Goal: Transaction & Acquisition: Purchase product/service

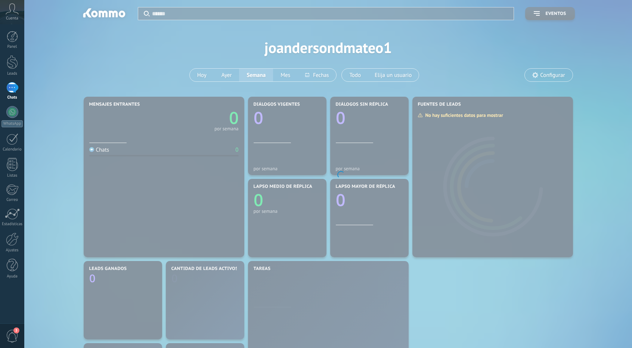
click at [513, 66] on body ".abecls-1,.abecls-2{fill-rule:evenodd}.abecls-2{fill:#fff} .abhcls-1{fill:none}…" at bounding box center [316, 174] width 632 height 348
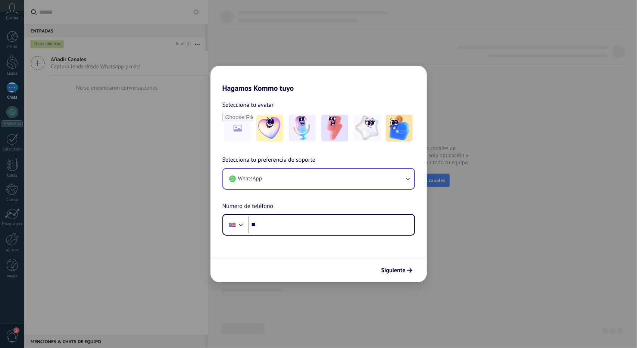
click at [286, 168] on div "WhatsApp" at bounding box center [319, 179] width 193 height 22
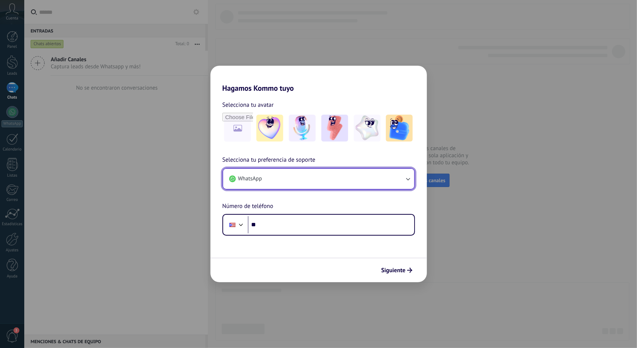
click at [408, 178] on icon "button" at bounding box center [407, 178] width 7 height 7
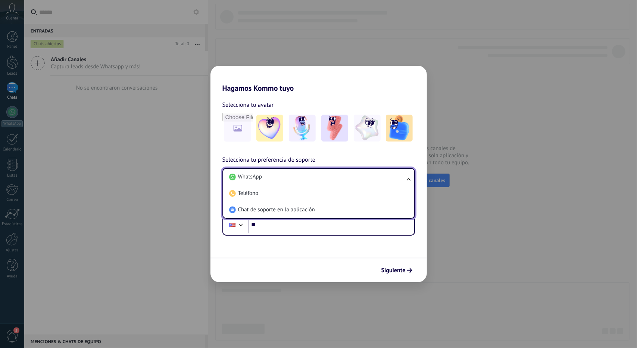
click at [341, 93] on div "Selecciona tu avatar Selecciona tu preferencia de soporte WhatsApp WhatsApp Tel…" at bounding box center [319, 164] width 217 height 143
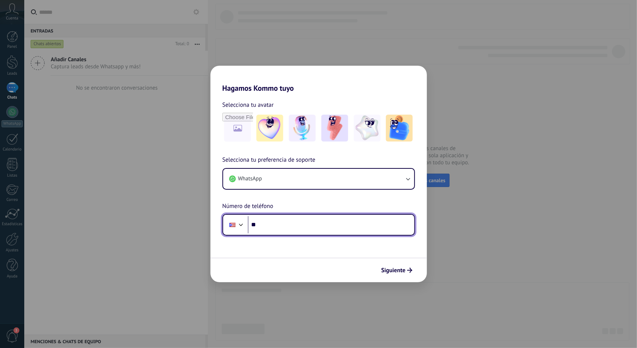
click at [317, 226] on input "**" at bounding box center [331, 224] width 167 height 17
drag, startPoint x: 260, startPoint y: 226, endPoint x: 276, endPoint y: 227, distance: 15.8
click at [276, 227] on input "**********" at bounding box center [331, 224] width 167 height 17
type input "**********"
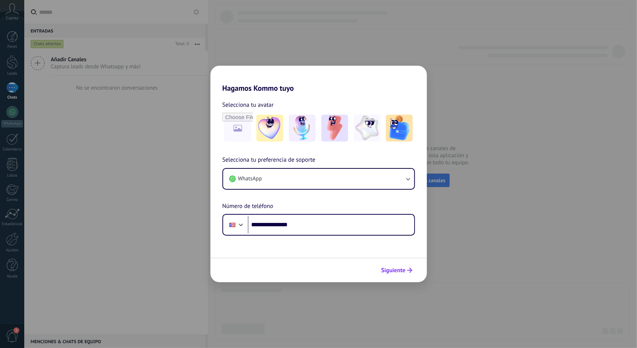
click at [384, 268] on span "Siguiente" at bounding box center [394, 270] width 24 height 5
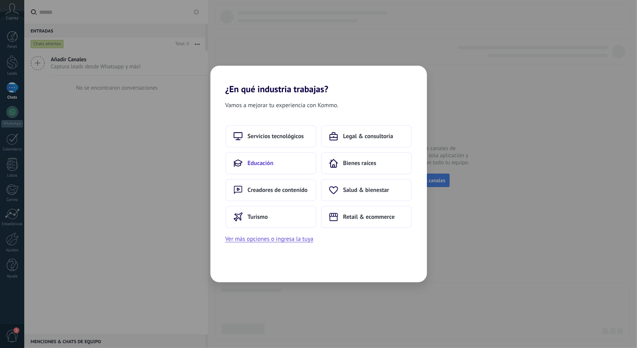
click at [276, 161] on button "Educación" at bounding box center [271, 163] width 91 height 22
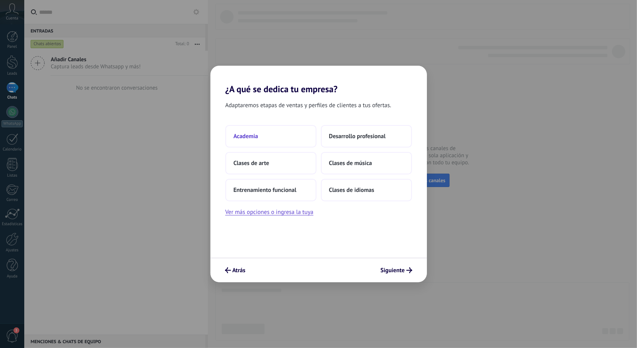
click at [259, 134] on button "Academia" at bounding box center [271, 136] width 91 height 22
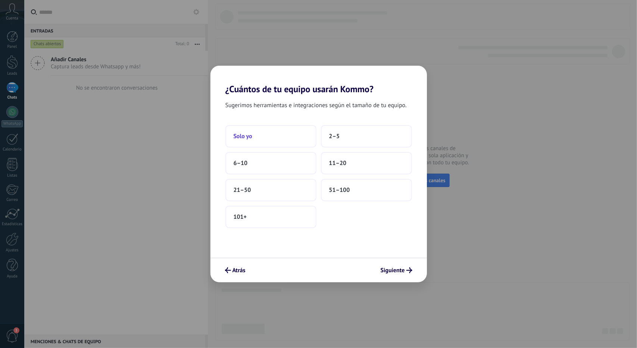
click at [263, 139] on button "Solo yo" at bounding box center [271, 136] width 91 height 22
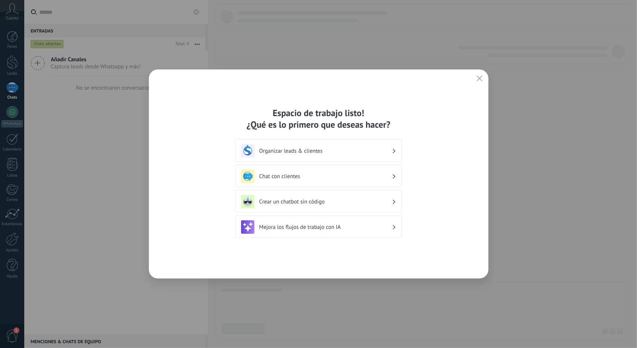
click at [323, 153] on h3 "Organizar leads & clientes" at bounding box center [326, 151] width 133 height 7
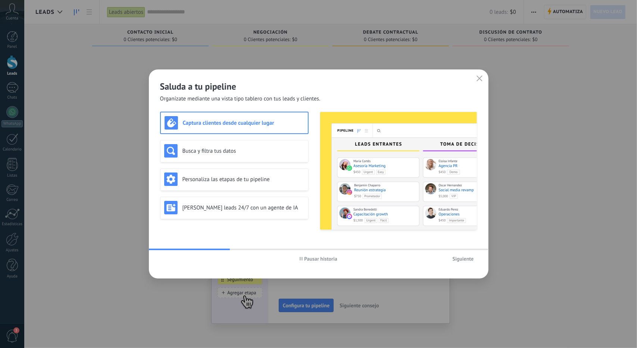
click at [288, 126] on h3 "Captura clientes desde cualquier lugar" at bounding box center [243, 122] width 121 height 7
click at [465, 258] on span "Siguiente" at bounding box center [463, 258] width 21 height 5
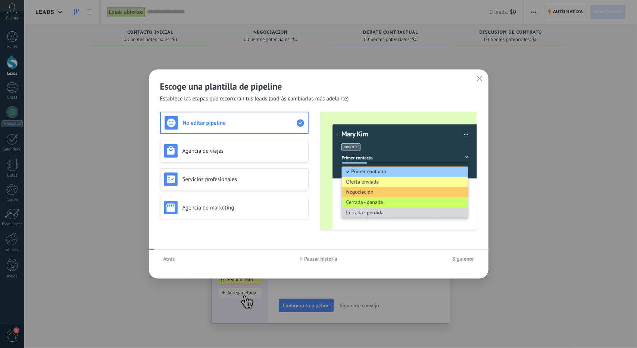
click at [463, 258] on span "Siguiente" at bounding box center [463, 258] width 21 height 5
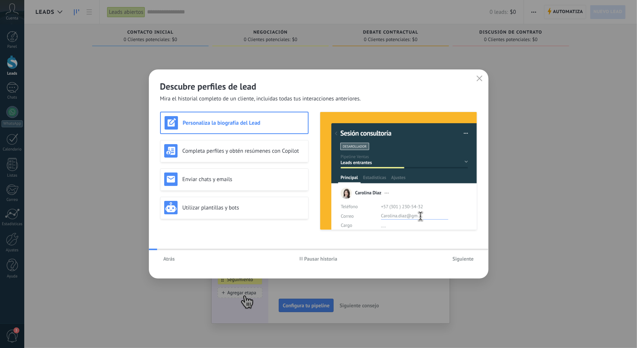
click at [463, 258] on span "Siguiente" at bounding box center [463, 258] width 21 height 5
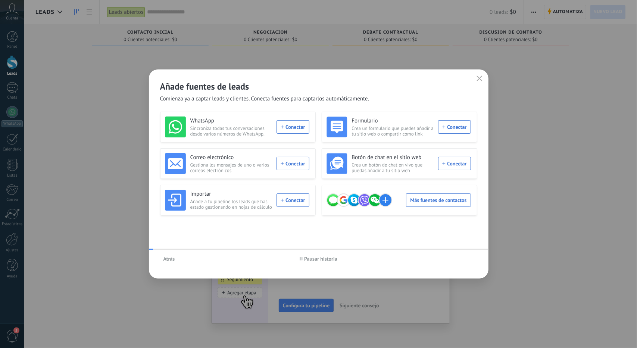
click at [463, 258] on div "Atrás Pausar historia" at bounding box center [319, 258] width 340 height 17
click at [478, 79] on icon "button" at bounding box center [480, 78] width 6 height 6
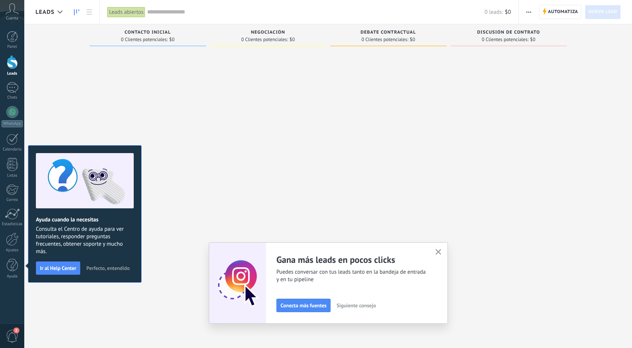
click at [441, 248] on button "button" at bounding box center [438, 252] width 9 height 10
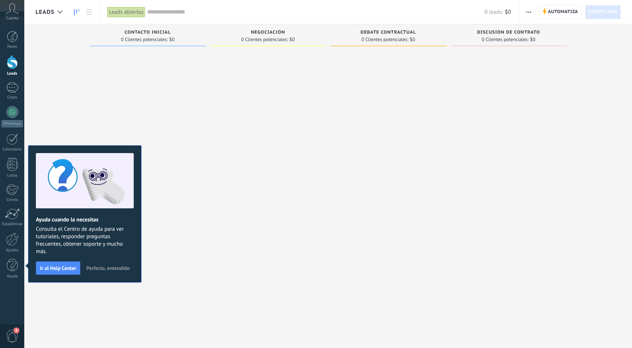
click at [116, 97] on div at bounding box center [148, 175] width 117 height 251
click at [98, 269] on span "Perfecto, entendido" at bounding box center [107, 268] width 43 height 5
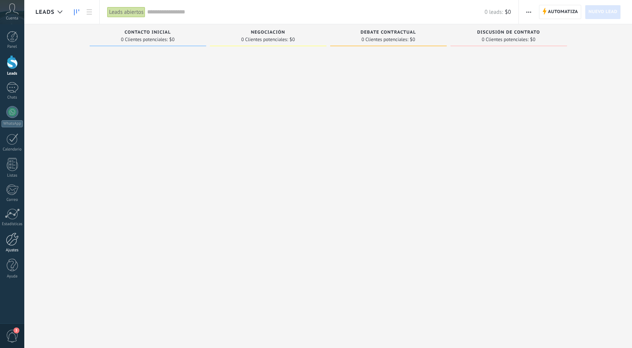
click at [16, 238] on div at bounding box center [12, 239] width 13 height 13
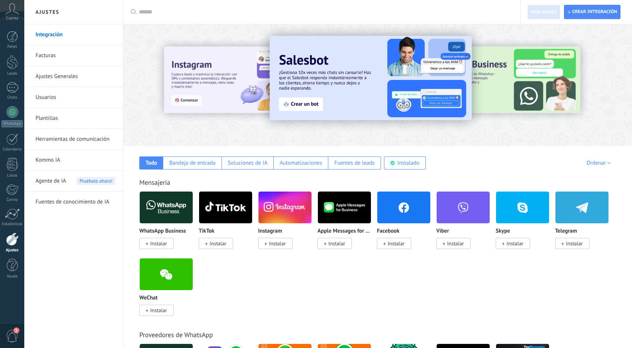
click at [196, 15] on input "text" at bounding box center [324, 12] width 371 height 8
type input "****"
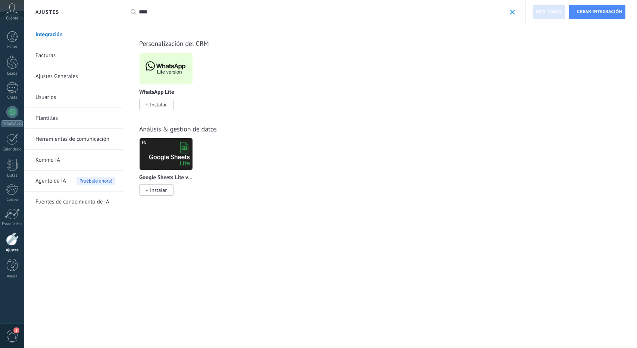
click at [161, 106] on span "Instalar" at bounding box center [158, 104] width 17 height 7
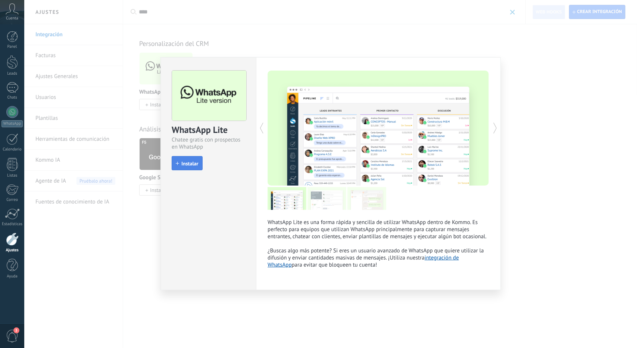
click at [198, 167] on button "Instalar" at bounding box center [187, 163] width 31 height 14
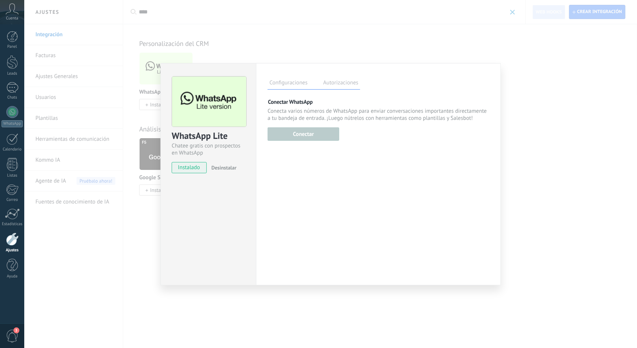
click at [370, 174] on div "Configuraciones Autorizaciones Esta pestaña registra a los usuarios que han con…" at bounding box center [378, 174] width 245 height 222
click at [345, 86] on label "Autorizaciones" at bounding box center [341, 83] width 39 height 11
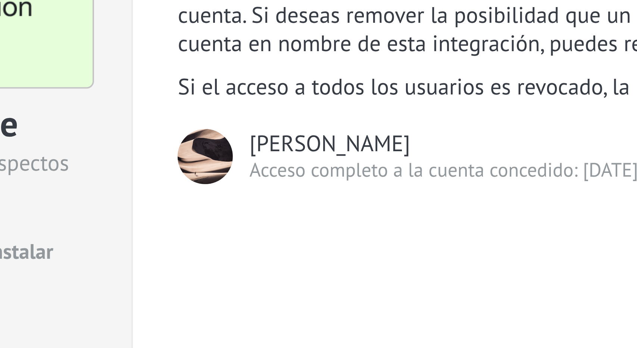
drag, startPoint x: 286, startPoint y: 141, endPoint x: 337, endPoint y: 140, distance: 50.4
click at [326, 140] on div "[PERSON_NAME]" at bounding box center [306, 140] width 40 height 7
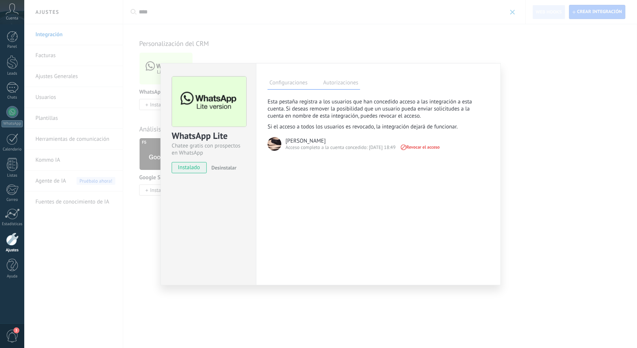
click at [517, 182] on div "WhatsApp Lite Chatee gratis con prospectos en WhatsApp instalado Desinstalar Co…" at bounding box center [330, 174] width 613 height 348
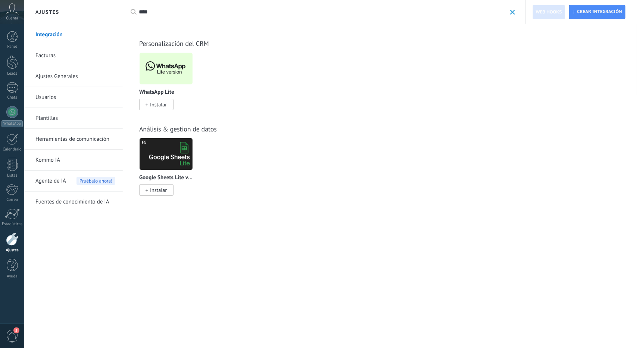
click at [514, 13] on span at bounding box center [512, 12] width 5 height 5
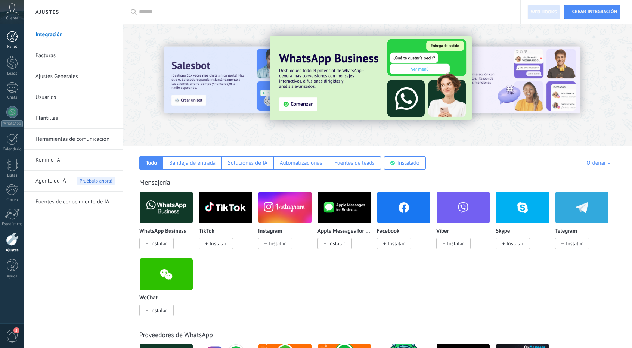
click at [10, 38] on div at bounding box center [12, 36] width 11 height 11
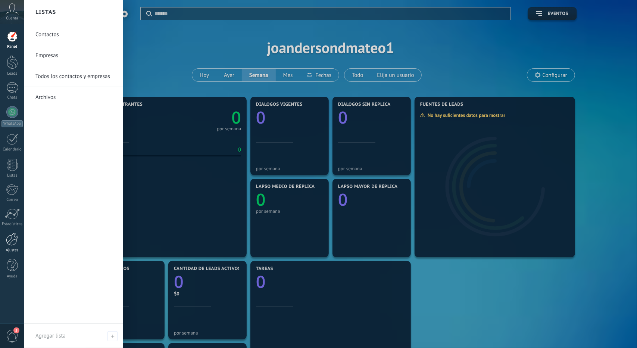
click at [10, 239] on div at bounding box center [12, 239] width 13 height 13
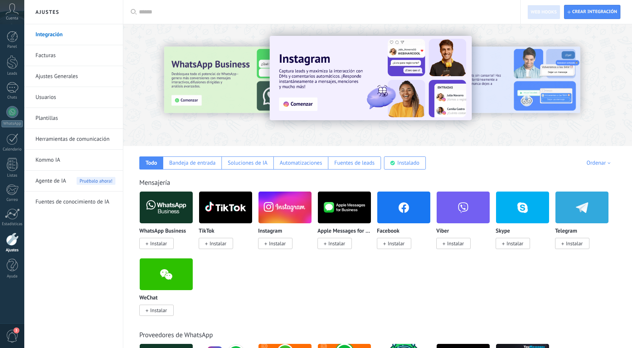
click at [52, 57] on link "Facturas" at bounding box center [75, 55] width 80 height 21
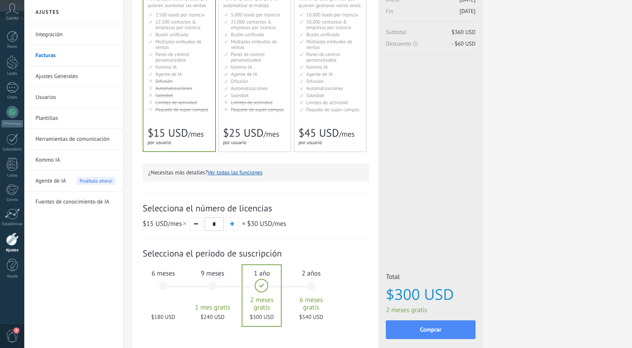
scroll to position [112, 0]
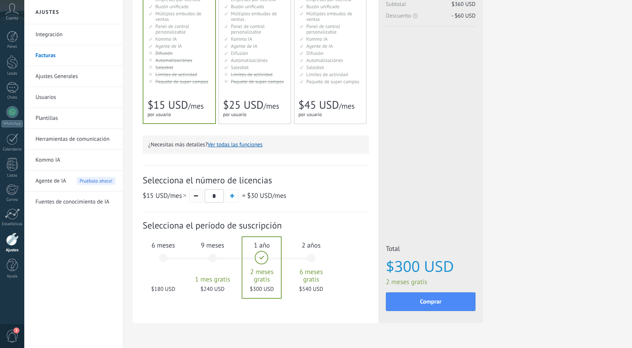
click at [199, 199] on button "button" at bounding box center [195, 195] width 13 height 13
type input "*"
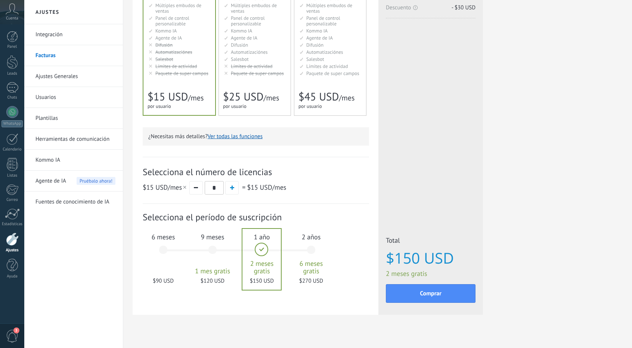
scroll to position [131, 0]
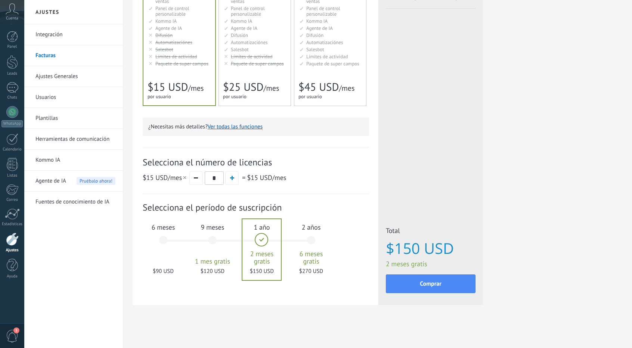
click at [164, 240] on div "6 meses $90 USD" at bounding box center [163, 243] width 40 height 53
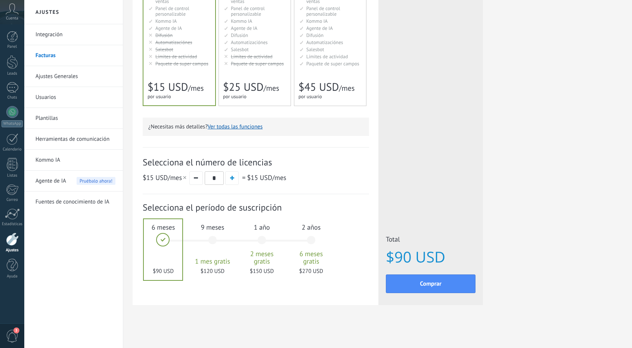
click at [276, 65] on span "Paquete de super campos" at bounding box center [257, 63] width 53 height 6
click at [189, 63] on span "Paquete de super campos" at bounding box center [181, 63] width 53 height 6
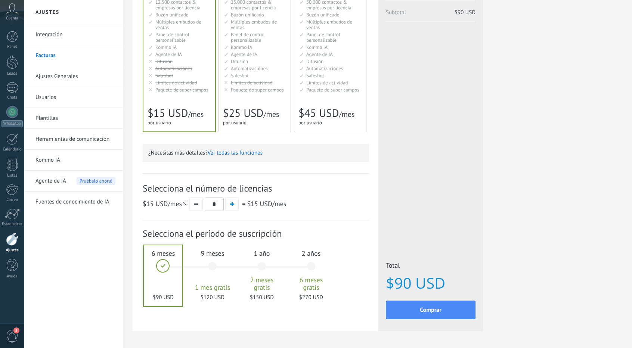
scroll to position [112, 0]
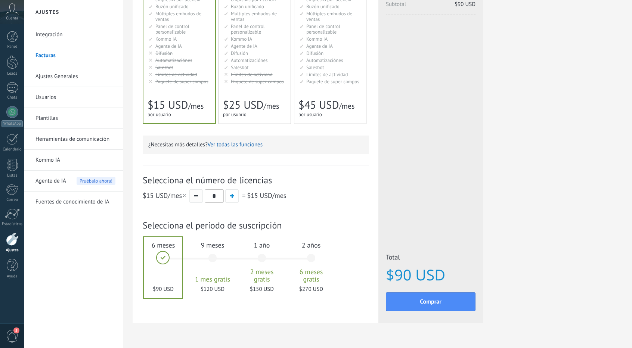
click at [202, 193] on button "button" at bounding box center [195, 195] width 13 height 13
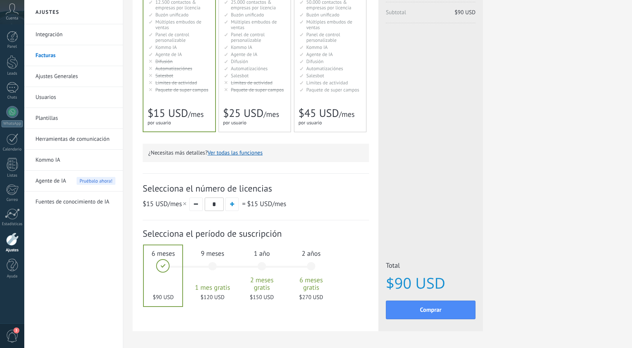
scroll to position [37, 0]
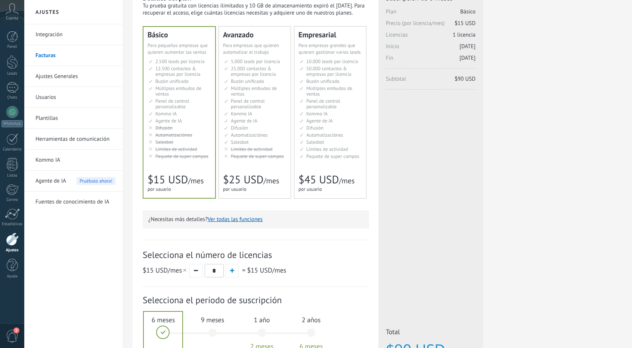
click at [333, 173] on span "$45 USD" at bounding box center [318, 180] width 40 height 14
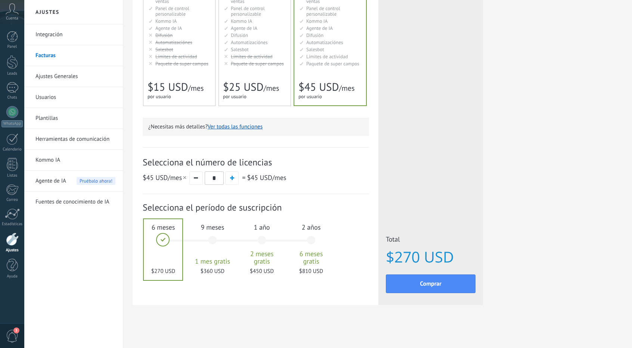
scroll to position [0, 0]
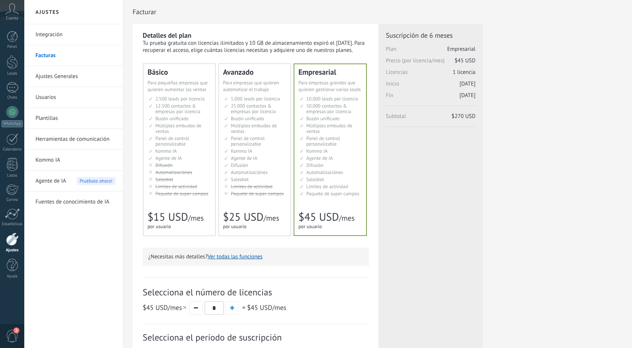
click at [195, 149] on li "Kommo AI Kommo AI Kommo IA Kommo AI Kommo IA Kommo AI Kommo AI" at bounding box center [180, 151] width 62 height 6
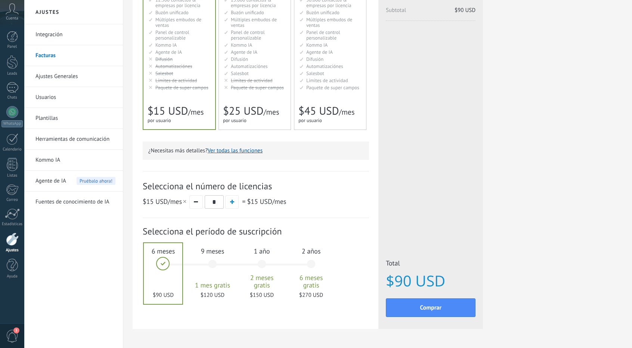
scroll to position [112, 0]
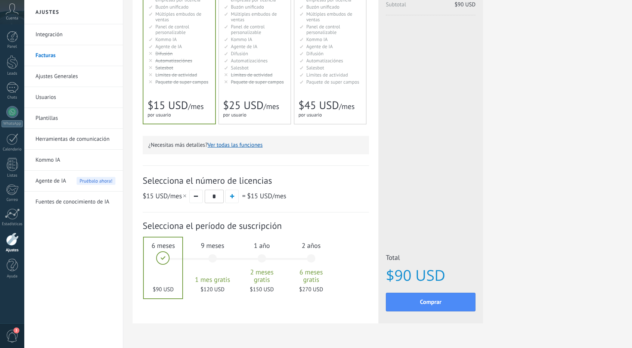
click at [183, 196] on span at bounding box center [184, 196] width 3 height 3
click at [187, 197] on span "$15 USD /mes" at bounding box center [165, 196] width 45 height 9
click at [177, 76] on span "Límites de actividad" at bounding box center [176, 75] width 42 height 6
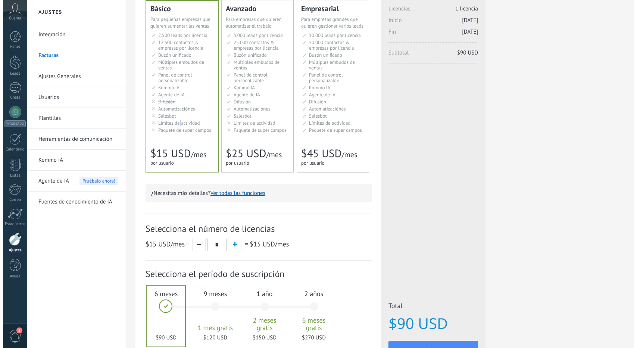
scroll to position [131, 0]
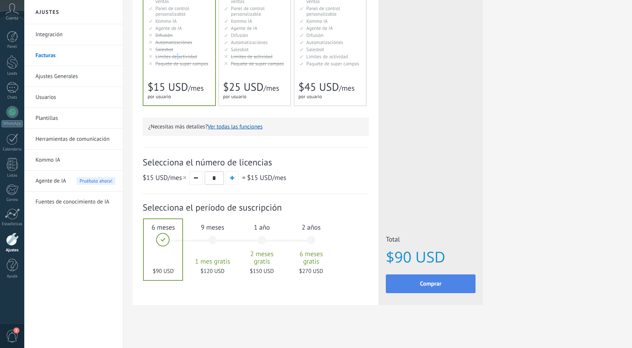
click at [442, 287] on button "Comprar" at bounding box center [431, 283] width 90 height 19
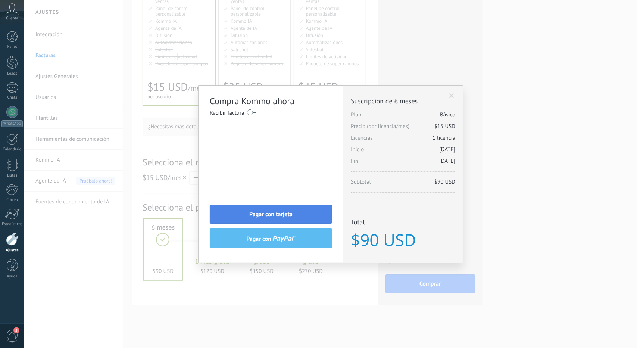
click at [310, 209] on button "Pagar con tarjeta" at bounding box center [271, 214] width 122 height 19
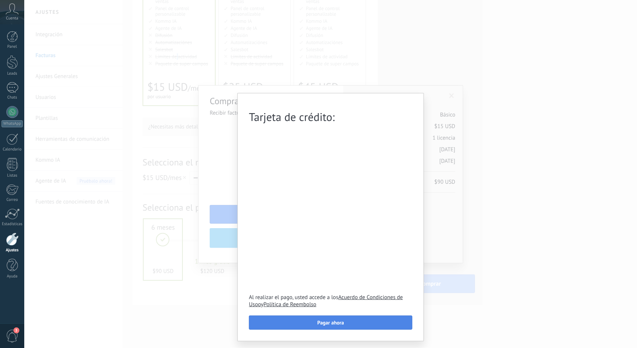
click at [353, 320] on button "Pagar ahora" at bounding box center [331, 323] width 164 height 14
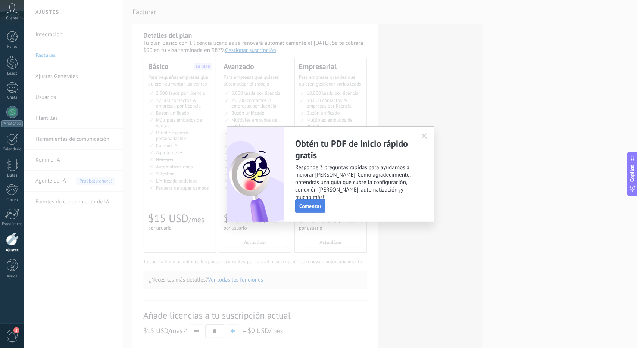
click at [310, 204] on span "Comenzar" at bounding box center [310, 206] width 22 height 5
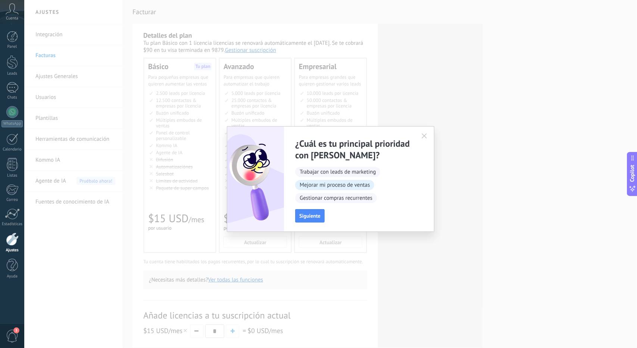
click at [367, 186] on span "Mejorar mi proceso de ventas" at bounding box center [334, 185] width 79 height 10
click at [369, 177] on span "Trabajar con leads de marketing" at bounding box center [337, 172] width 85 height 10
click at [365, 185] on span "Mejorar mi proceso de ventas" at bounding box center [334, 185] width 79 height 10
click at [311, 212] on button "Siguiente" at bounding box center [310, 215] width 30 height 13
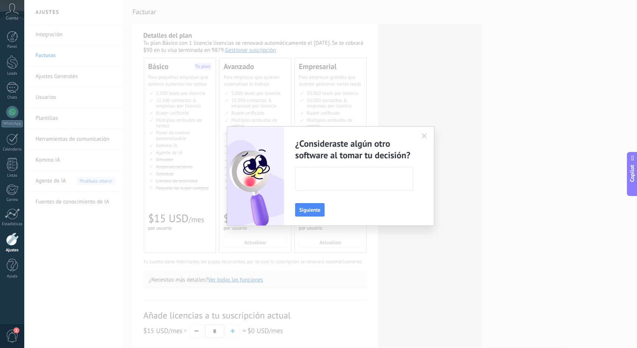
click at [339, 180] on textarea at bounding box center [354, 178] width 116 height 23
type textarea "**"
click at [314, 196] on div "¿Consideraste algún otro software al tomar tu decisión? ** Siguiente" at bounding box center [359, 176] width 150 height 99
click at [312, 207] on span "Siguiente" at bounding box center [309, 209] width 21 height 5
click at [376, 183] on textarea at bounding box center [354, 178] width 116 height 23
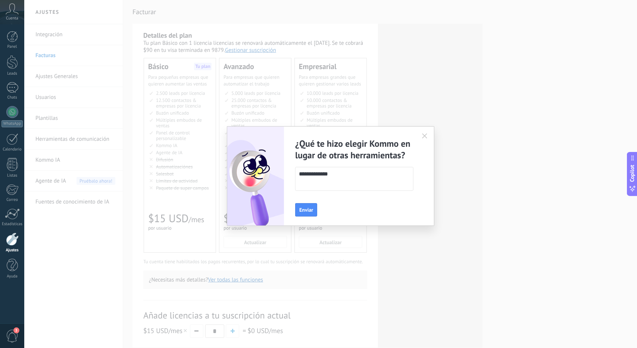
type textarea "**********"
click at [291, 205] on div "**********" at bounding box center [359, 176] width 150 height 99
click at [305, 207] on button "Enviar" at bounding box center [306, 209] width 22 height 13
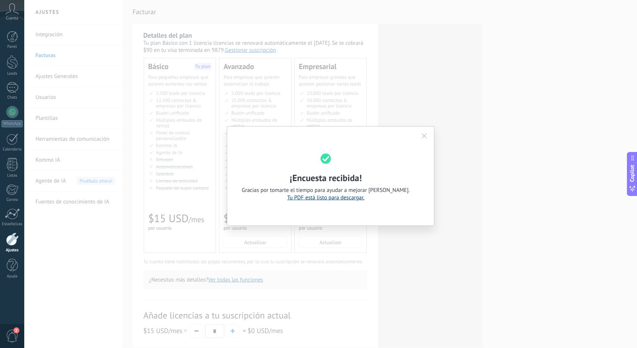
click at [327, 198] on link "Tu PDF está listo para descargar." at bounding box center [326, 197] width 77 height 7
click at [346, 196] on link "Tu PDF está listo para descargar." at bounding box center [326, 197] width 77 height 7
click at [427, 137] on icon "button" at bounding box center [424, 135] width 5 height 5
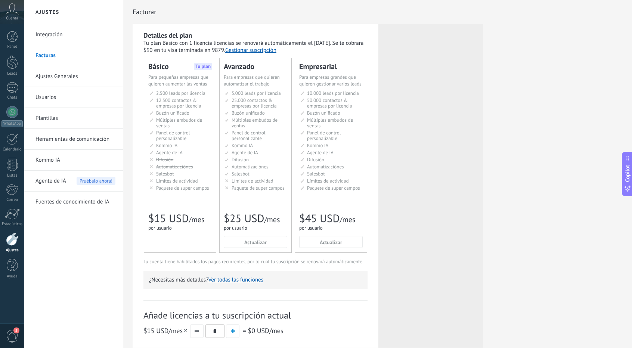
click at [15, 237] on div at bounding box center [12, 239] width 13 height 13
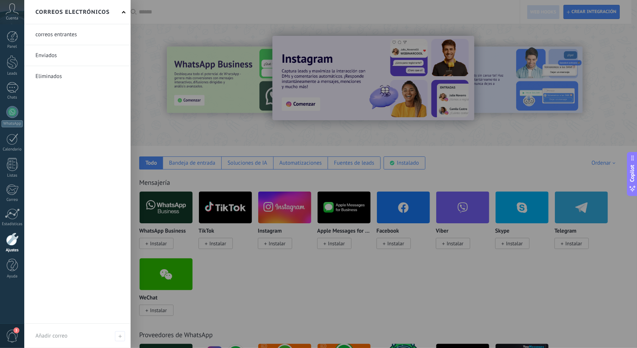
click at [460, 153] on div at bounding box center [342, 174] width 637 height 348
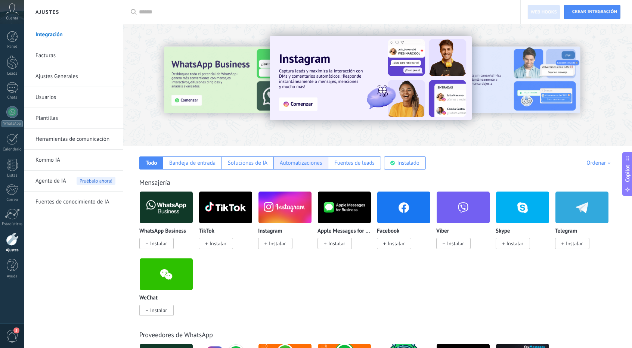
click at [311, 163] on div "Automatizaciones" at bounding box center [301, 162] width 43 height 7
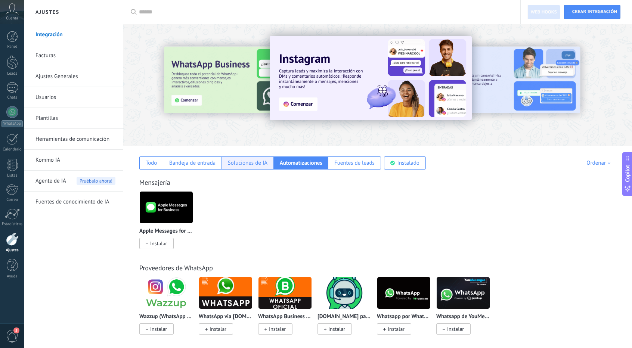
click at [262, 162] on div "Soluciones de IA" at bounding box center [248, 162] width 40 height 7
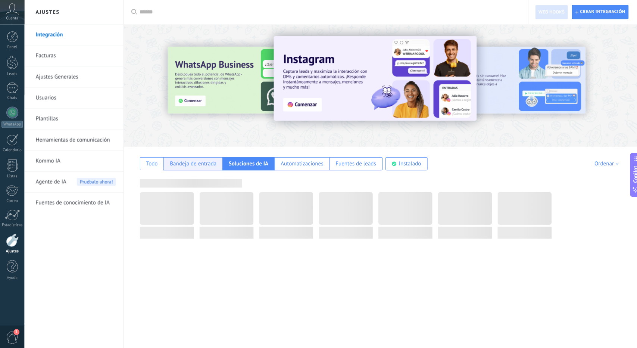
click at [196, 162] on div "Bandeja de entrada" at bounding box center [192, 162] width 46 height 7
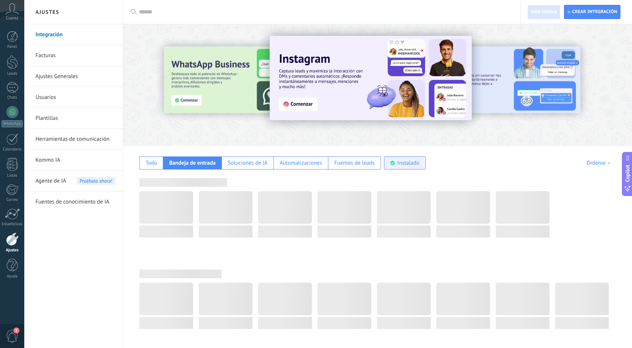
click at [404, 167] on div "Instalado" at bounding box center [405, 162] width 42 height 13
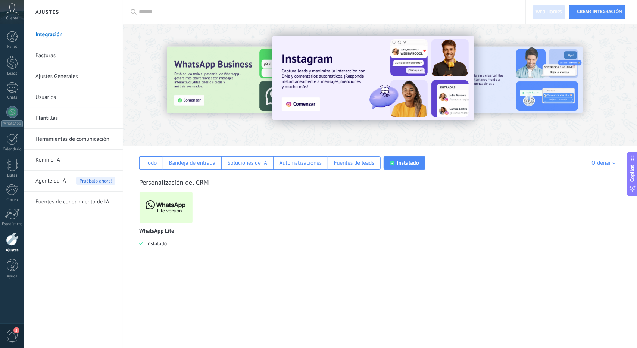
click at [165, 214] on img at bounding box center [166, 207] width 53 height 36
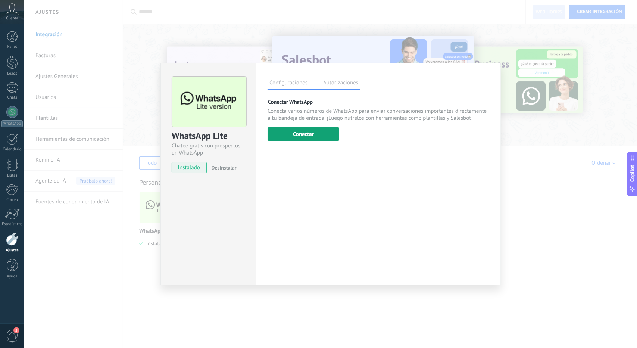
click at [319, 132] on button "Conectar" at bounding box center [304, 133] width 72 height 13
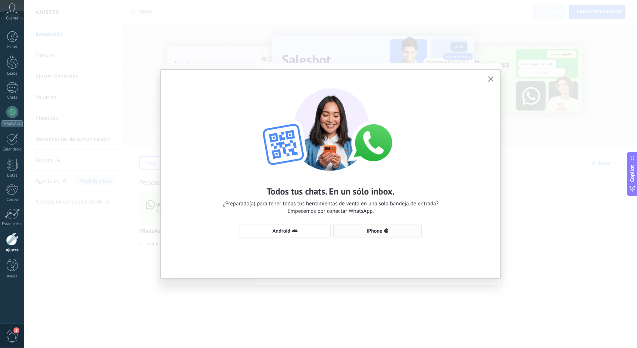
click at [383, 232] on span "iPhone" at bounding box center [378, 231] width 80 height 6
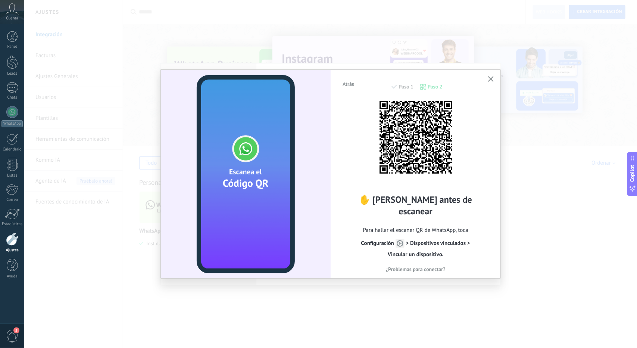
click at [493, 78] on icon "button" at bounding box center [491, 79] width 6 height 6
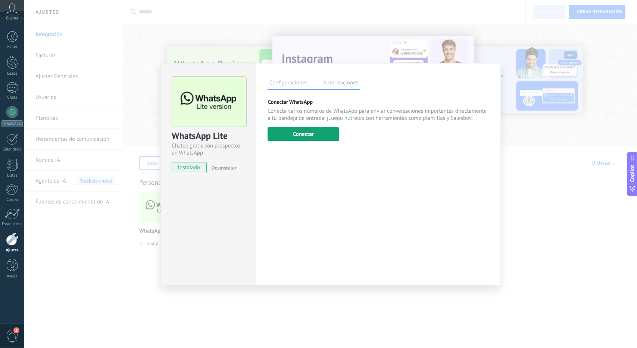
click at [301, 137] on button "Conectar" at bounding box center [304, 133] width 72 height 13
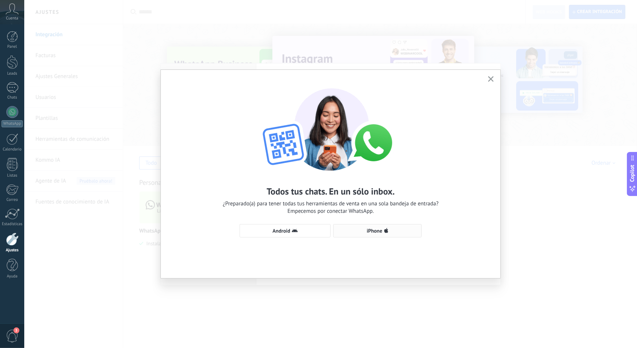
click at [373, 231] on span "iPhone" at bounding box center [375, 230] width 16 height 5
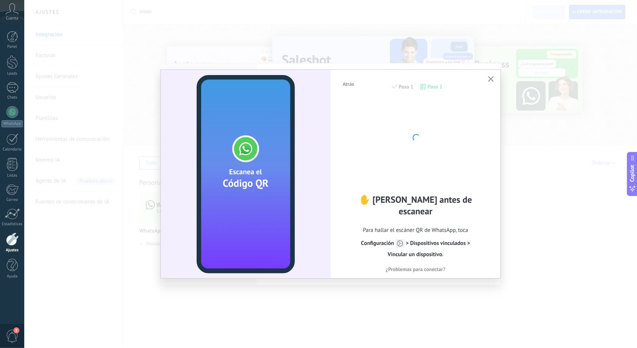
click at [429, 267] on span "¿Problemas para conectar?" at bounding box center [416, 269] width 60 height 5
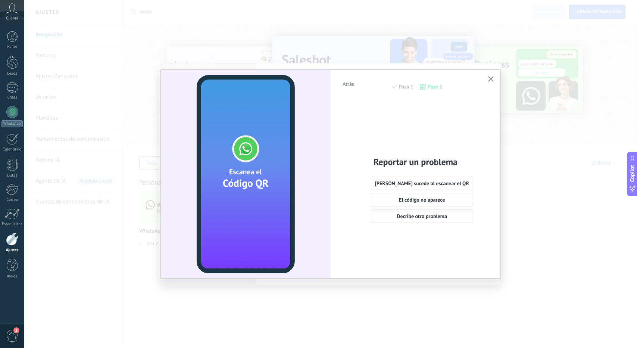
click at [348, 85] on span "Atrás" at bounding box center [349, 83] width 12 height 5
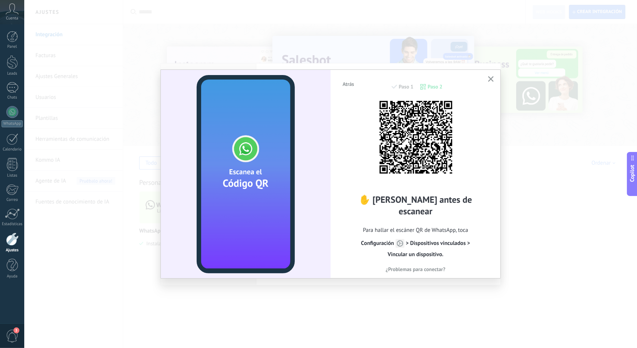
click at [492, 75] on button "button" at bounding box center [491, 79] width 9 height 10
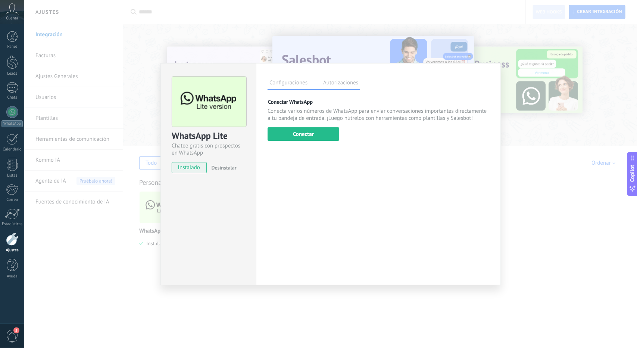
click at [350, 82] on label "Autorizaciones" at bounding box center [341, 83] width 39 height 11
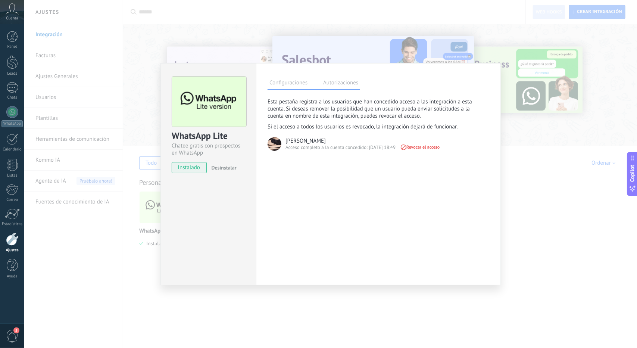
click at [416, 148] on span "Revocar el acceso" at bounding box center [420, 147] width 40 height 5
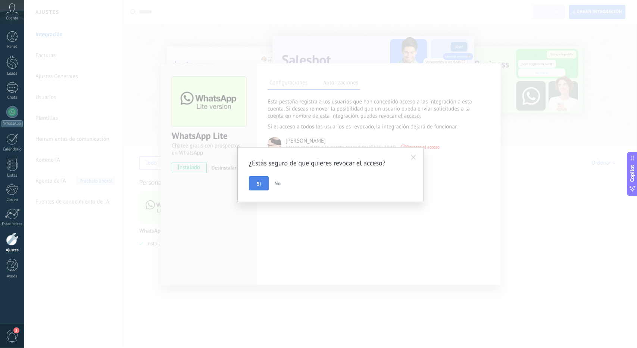
click at [250, 186] on button "Si" at bounding box center [259, 183] width 20 height 14
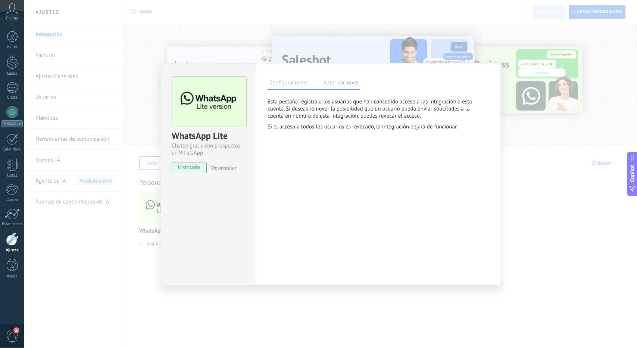
click at [291, 83] on label "Configuraciones" at bounding box center [289, 83] width 42 height 11
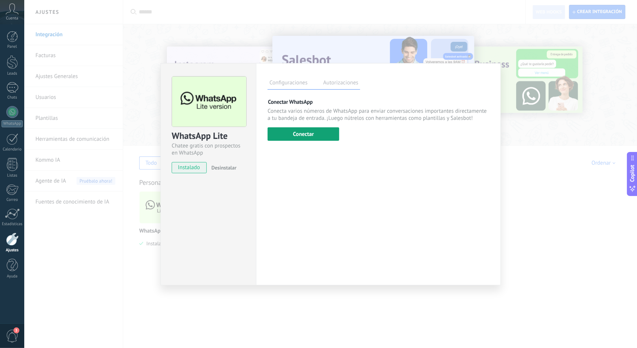
click at [316, 132] on button "Conectar" at bounding box center [304, 133] width 72 height 13
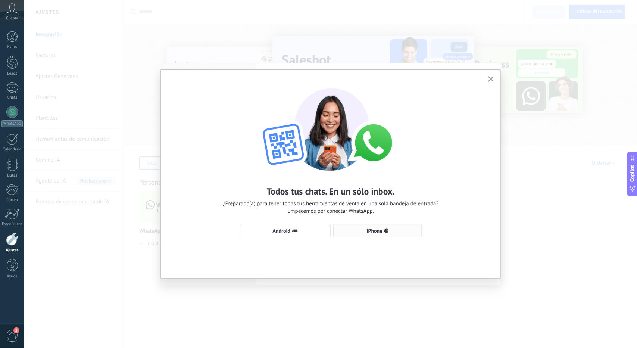
click at [389, 229] on span "iPhone" at bounding box center [378, 231] width 80 height 6
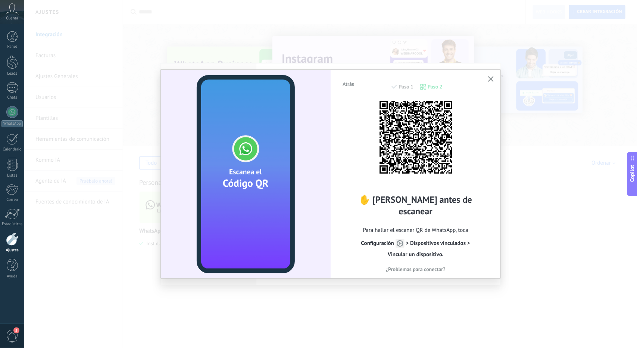
click at [486, 80] on div "Atrás Paso 1 Paso 2 ✋ Lee antes de escanear Para hallar el escáner QR de WhatsA…" at bounding box center [416, 174] width 170 height 208
click at [490, 78] on icon "button" at bounding box center [491, 79] width 6 height 6
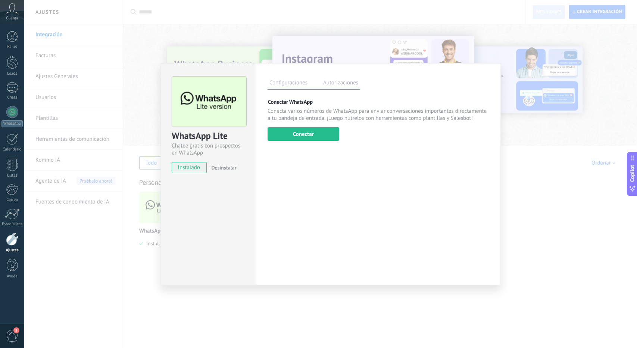
click at [558, 173] on div "WhatsApp Lite Chatee gratis con prospectos en WhatsApp instalado Desinstalar Co…" at bounding box center [330, 174] width 613 height 348
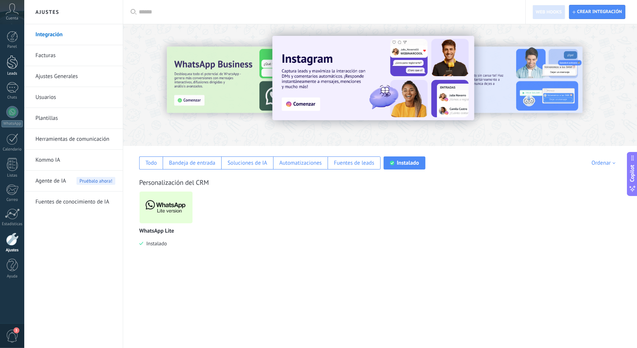
click at [13, 71] on div "Leads" at bounding box center [12, 73] width 22 height 5
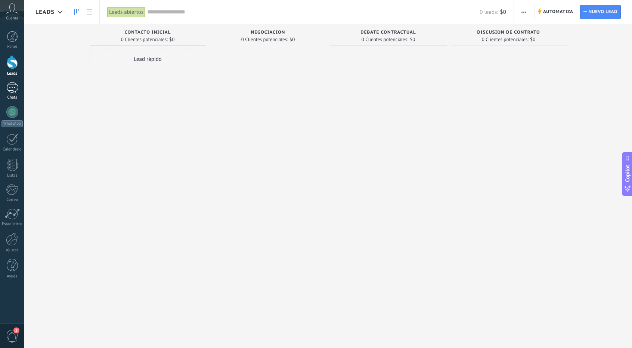
click at [16, 89] on div at bounding box center [12, 87] width 12 height 11
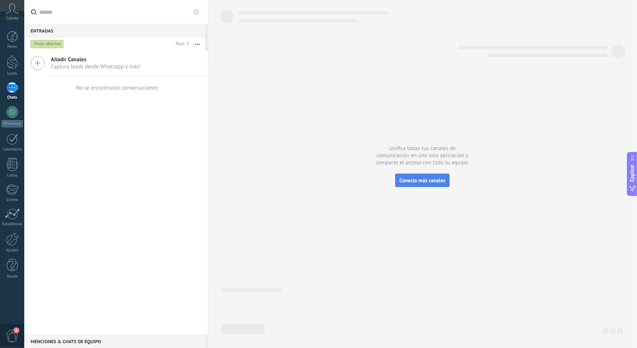
click at [434, 183] on span "Conecta más canales" at bounding box center [423, 180] width 46 height 7
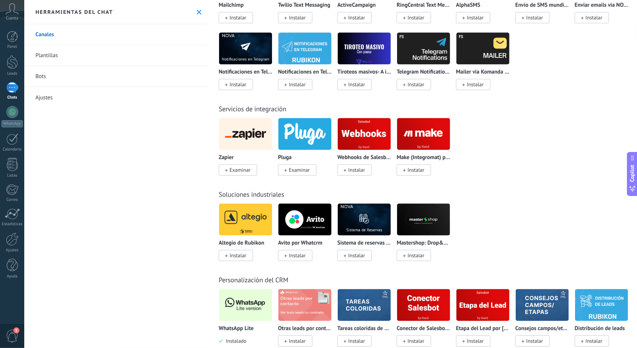
scroll to position [1568, 0]
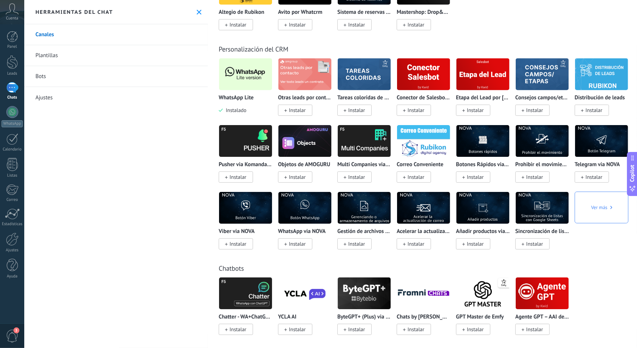
click at [249, 92] on img at bounding box center [245, 74] width 53 height 36
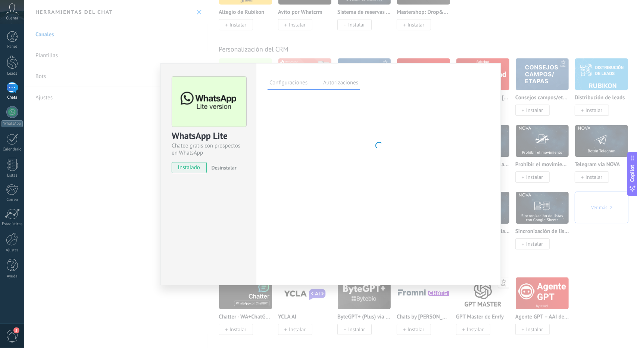
click at [345, 79] on label "Autorizaciones" at bounding box center [341, 83] width 39 height 11
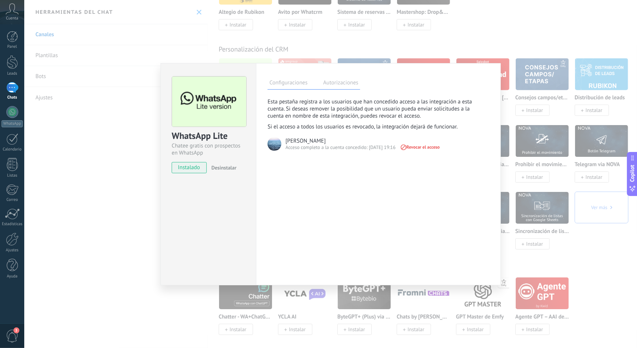
click at [125, 146] on div "WhatsApp Lite Chatee gratis con prospectos en WhatsApp instalado Desinstalar Co…" at bounding box center [330, 174] width 613 height 348
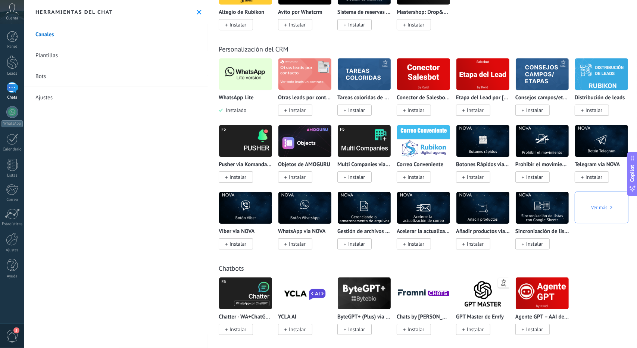
click at [18, 86] on div at bounding box center [12, 87] width 12 height 11
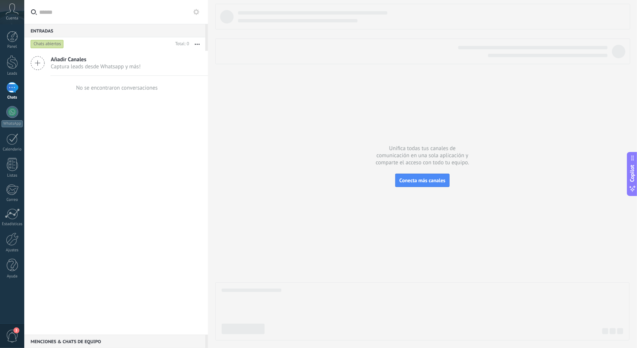
click at [415, 151] on div at bounding box center [422, 172] width 415 height 337
click at [429, 186] on button "Conecta más canales" at bounding box center [422, 180] width 54 height 13
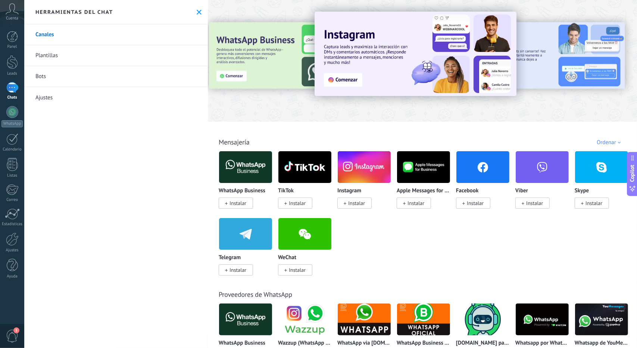
click at [244, 204] on span "Instalar" at bounding box center [238, 203] width 17 height 7
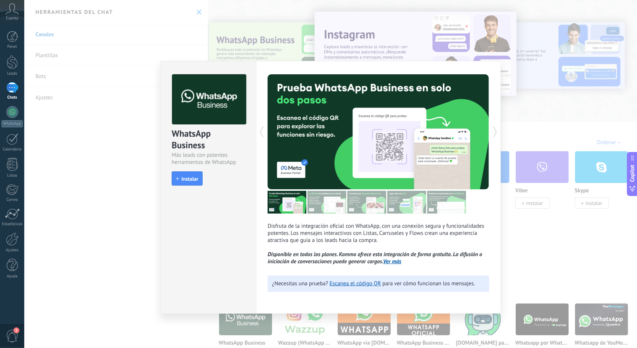
click at [334, 204] on img at bounding box center [327, 202] width 39 height 23
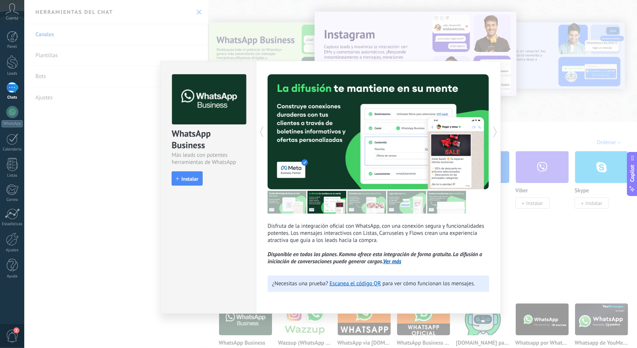
click at [358, 204] on img at bounding box center [367, 202] width 39 height 23
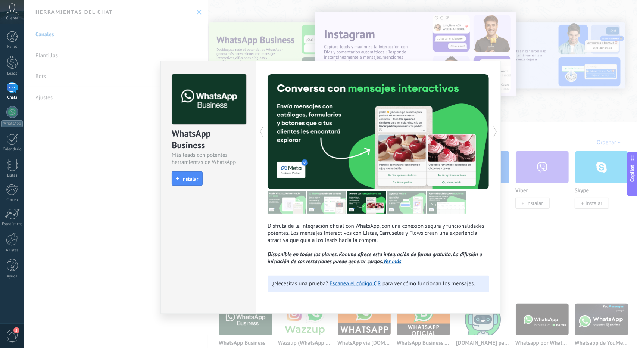
click at [403, 205] on img at bounding box center [407, 202] width 39 height 23
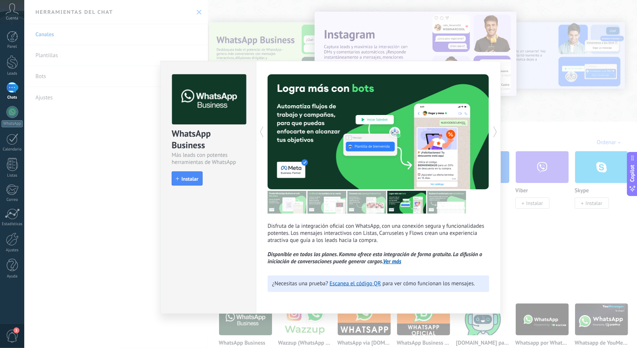
click at [448, 209] on img at bounding box center [447, 202] width 39 height 23
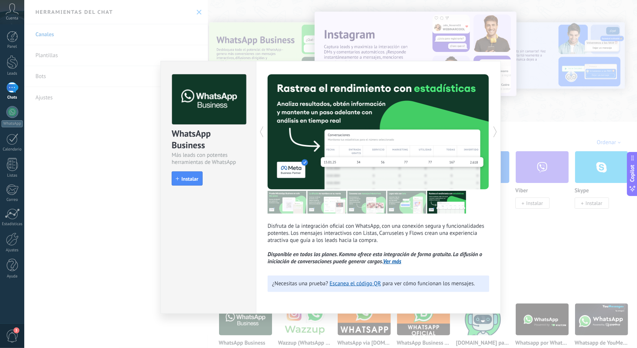
click at [282, 205] on img at bounding box center [287, 202] width 39 height 23
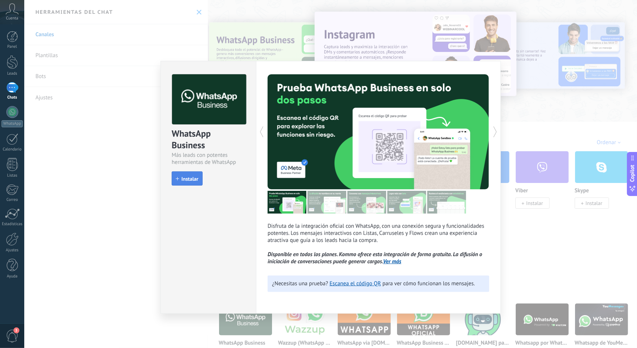
click at [190, 178] on span "Instalar" at bounding box center [189, 178] width 17 height 5
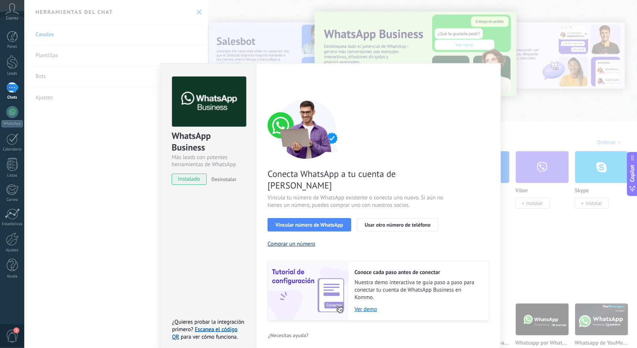
click at [301, 240] on button "Comprar un número" at bounding box center [292, 243] width 48 height 7
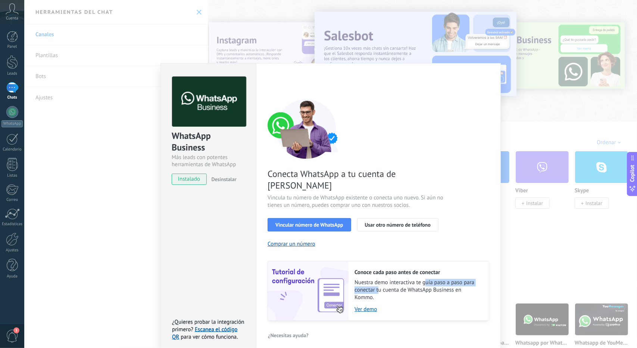
drag, startPoint x: 378, startPoint y: 276, endPoint x: 441, endPoint y: 271, distance: 63.7
click at [430, 279] on span "Nuestra demo interactiva te guía paso a paso para conectar tu cuenta de WhatsAp…" at bounding box center [418, 290] width 127 height 22
click at [441, 279] on span "Nuestra demo interactiva te guía paso a paso para conectar tu cuenta de WhatsAp…" at bounding box center [418, 290] width 127 height 22
drag, startPoint x: 378, startPoint y: 278, endPoint x: 463, endPoint y: 282, distance: 86.0
click at [463, 282] on span "Nuestra demo interactiva te guía paso a paso para conectar tu cuenta de WhatsAp…" at bounding box center [418, 290] width 127 height 22
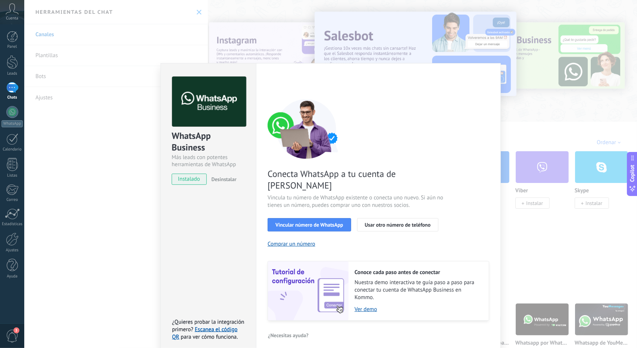
click at [459, 292] on div "Conoce cada paso antes de conectar Nuestra demo interactiva te guía paso a paso…" at bounding box center [419, 290] width 140 height 59
drag, startPoint x: 358, startPoint y: 273, endPoint x: 476, endPoint y: 284, distance: 118.2
click at [477, 279] on span "Nuestra demo interactiva te guía paso a paso para conectar tu cuenta de WhatsAp…" at bounding box center [418, 290] width 127 height 22
click at [450, 302] on div "Conoce cada paso antes de conectar Nuestra demo interactiva te guía paso a paso…" at bounding box center [419, 290] width 140 height 59
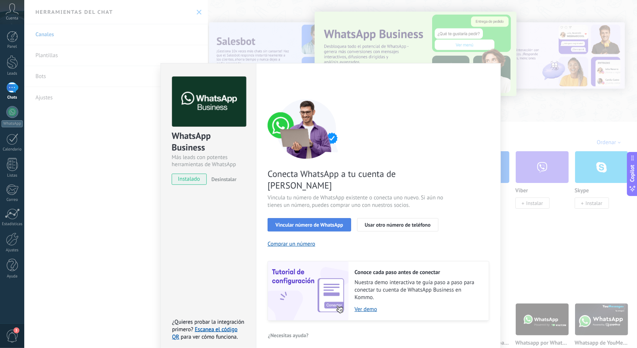
click at [318, 218] on button "Vincular número de WhatsApp" at bounding box center [309, 224] width 83 height 13
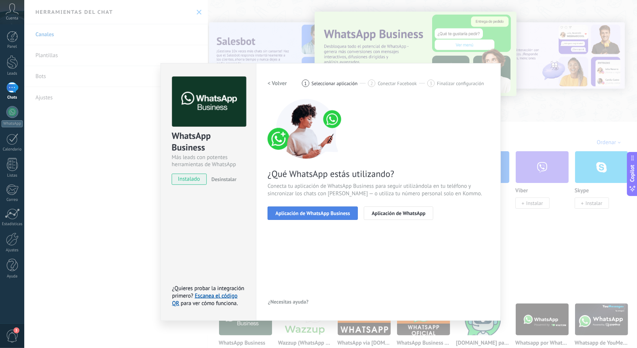
click at [316, 217] on button "Aplicación de WhatsApp Business" at bounding box center [313, 213] width 90 height 13
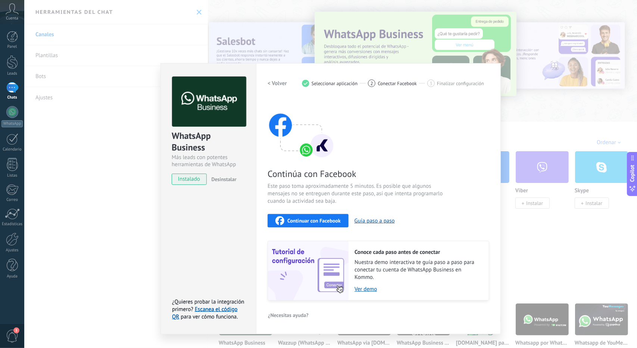
click at [540, 194] on div "WhatsApp Business Más leads con potentes herramientas de WhatsApp instalado Des…" at bounding box center [330, 174] width 613 height 348
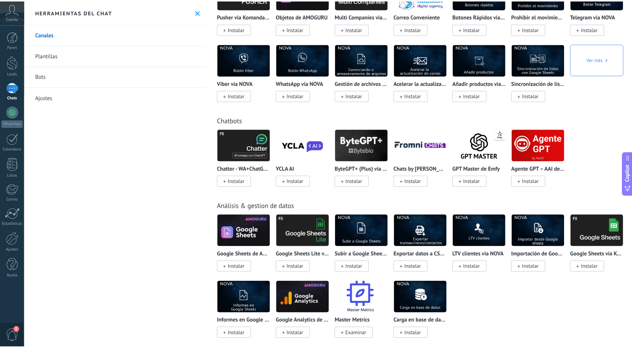
scroll to position [1718, 0]
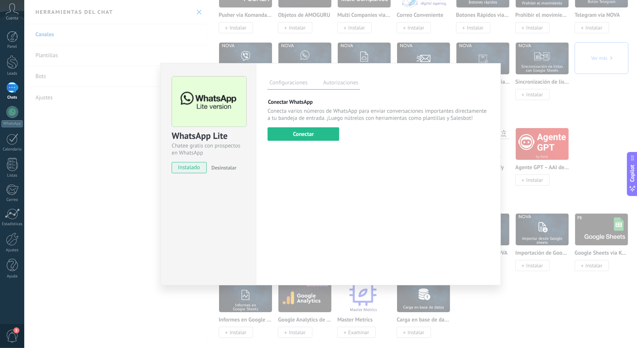
click at [326, 88] on label "Autorizaciones" at bounding box center [341, 83] width 39 height 11
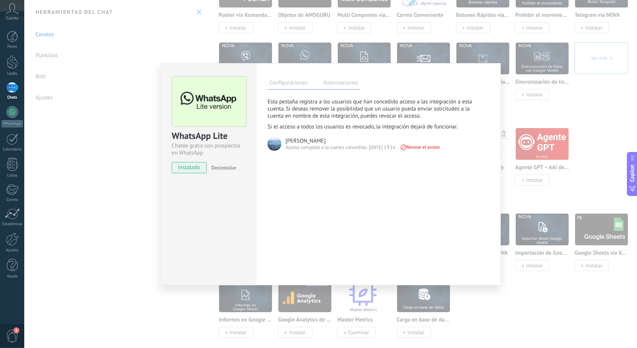
click at [415, 145] on span "Revocar el acceso" at bounding box center [420, 147] width 40 height 5
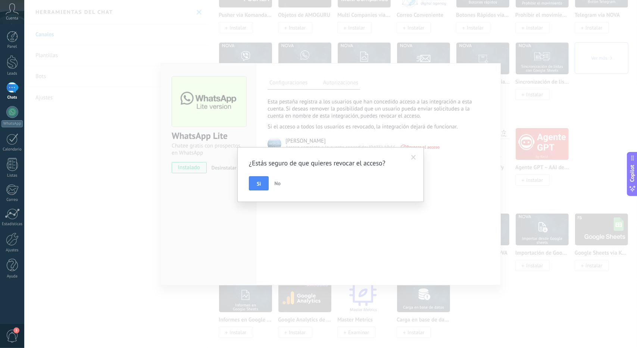
click at [258, 182] on span "Si" at bounding box center [259, 183] width 4 height 5
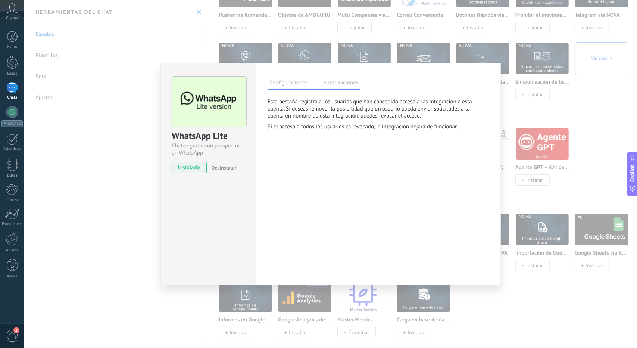
click at [305, 87] on label "Configuraciones" at bounding box center [289, 83] width 42 height 11
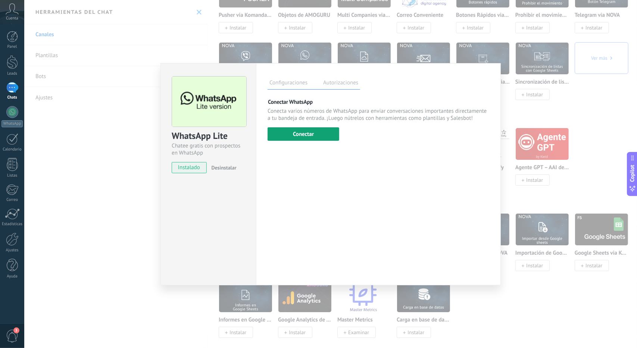
click at [329, 136] on button "Conectar" at bounding box center [304, 133] width 72 height 13
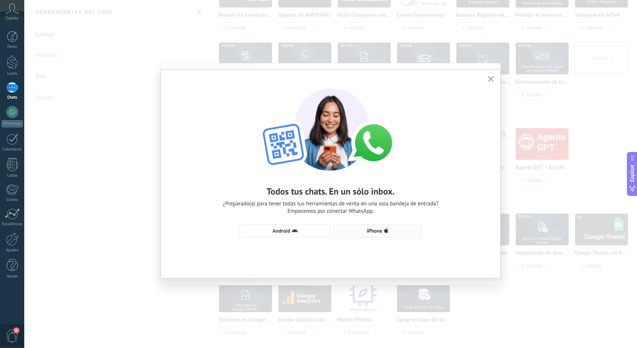
click at [372, 231] on span "iPhone" at bounding box center [375, 230] width 16 height 5
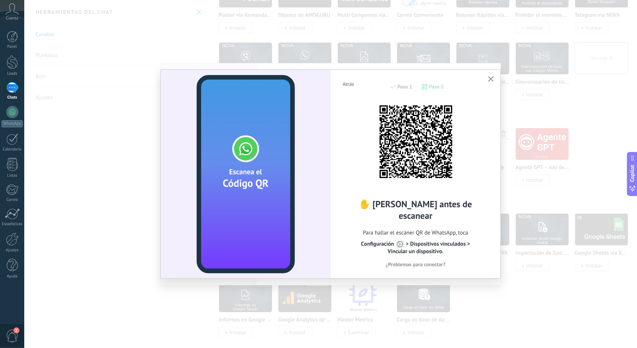
click at [492, 81] on icon "button" at bounding box center [491, 79] width 6 height 6
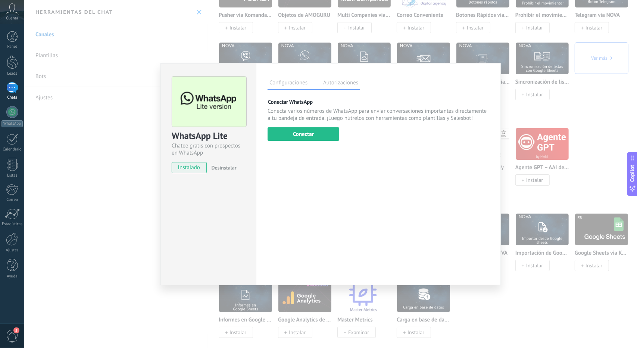
click at [609, 120] on div "WhatsApp Lite Chatee gratis con prospectos en WhatsApp instalado Desinstalar Co…" at bounding box center [330, 174] width 613 height 348
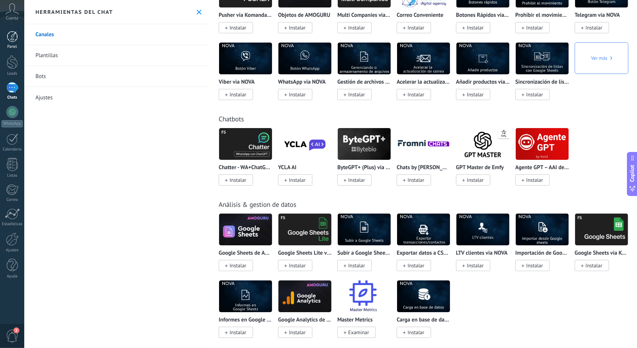
click at [13, 42] on div at bounding box center [12, 36] width 11 height 11
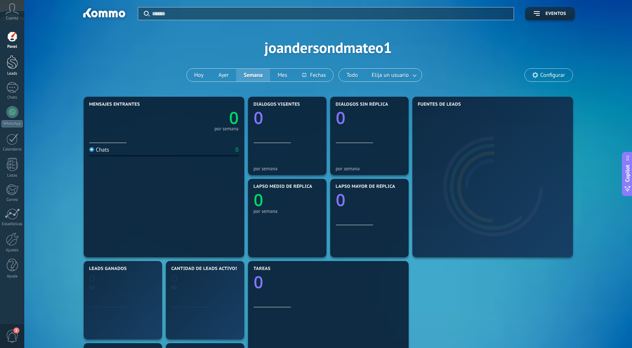
click at [13, 71] on div "Leads" at bounding box center [12, 73] width 22 height 5
